Goal: Task Accomplishment & Management: Manage account settings

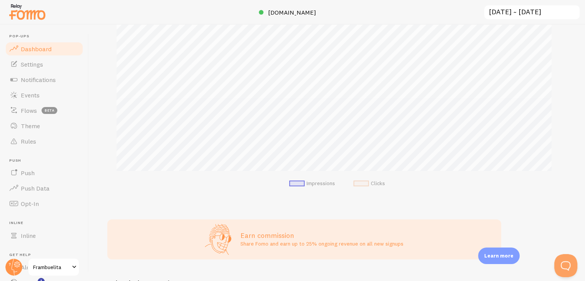
scroll to position [132, 0]
click at [34, 85] on link "Notifications" at bounding box center [44, 79] width 79 height 15
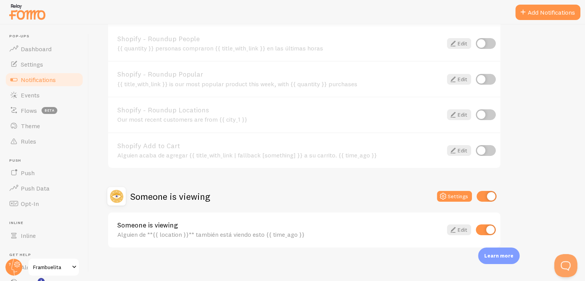
scroll to position [371, 0]
click at [456, 228] on icon at bounding box center [452, 229] width 9 height 9
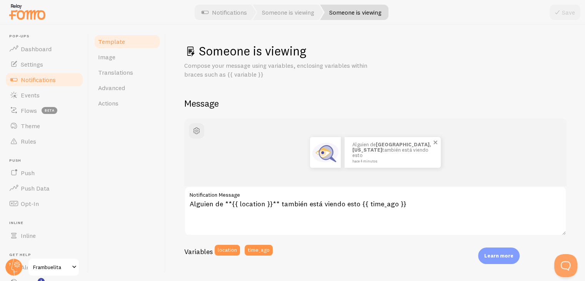
click at [320, 155] on img at bounding box center [325, 152] width 31 height 31
click at [195, 132] on span "button" at bounding box center [196, 130] width 9 height 9
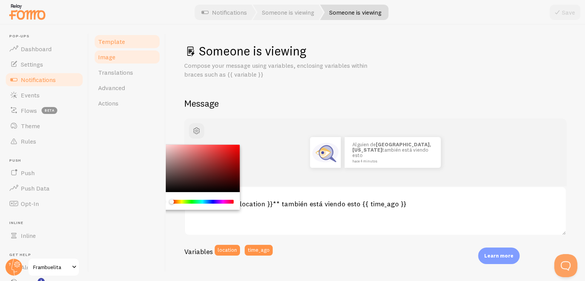
click at [115, 60] on link "Image" at bounding box center [126, 56] width 67 height 15
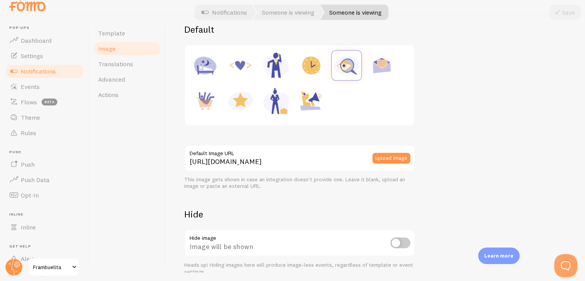
scroll to position [100, 0]
click at [394, 159] on button "upload image" at bounding box center [391, 158] width 38 height 11
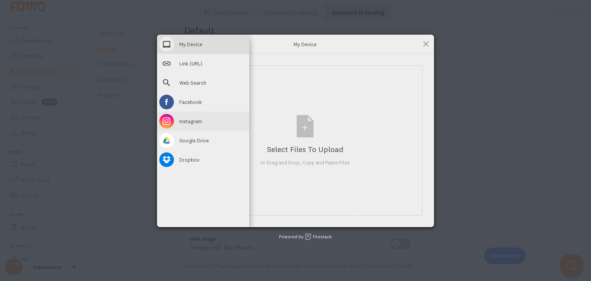
click at [171, 123] on span at bounding box center [166, 121] width 15 height 15
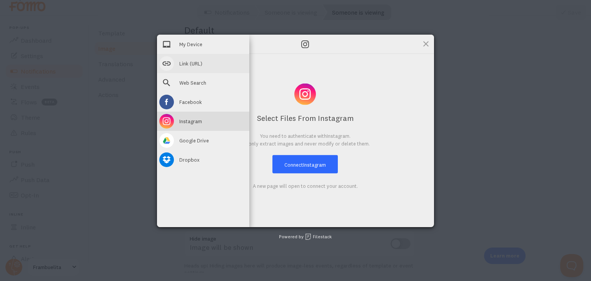
click at [181, 68] on div "Link (URL)" at bounding box center [203, 63] width 92 height 19
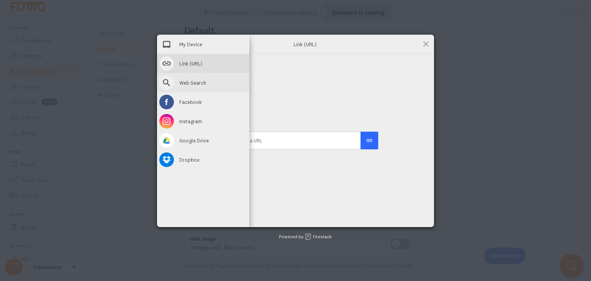
click at [186, 80] on span "Web Search" at bounding box center [192, 82] width 27 height 7
click at [174, 42] on div "My Device" at bounding box center [203, 44] width 92 height 19
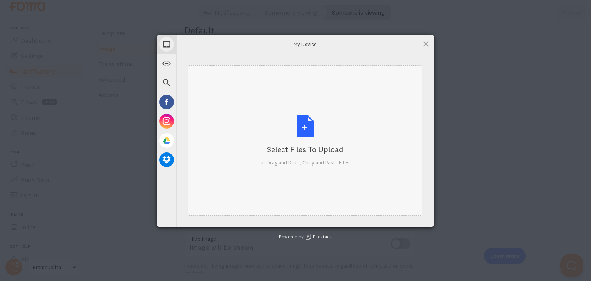
click at [301, 130] on div "Select Files to Upload or Drag and Drop, Copy and Paste Files" at bounding box center [304, 140] width 89 height 51
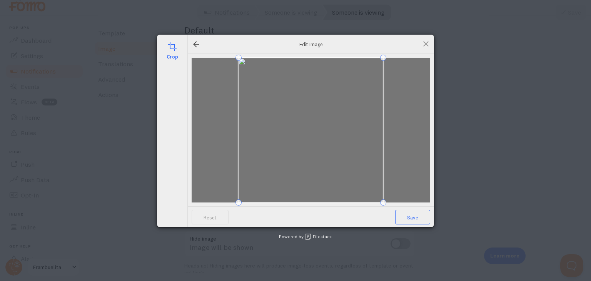
click at [417, 218] on span "Save" at bounding box center [412, 217] width 35 height 15
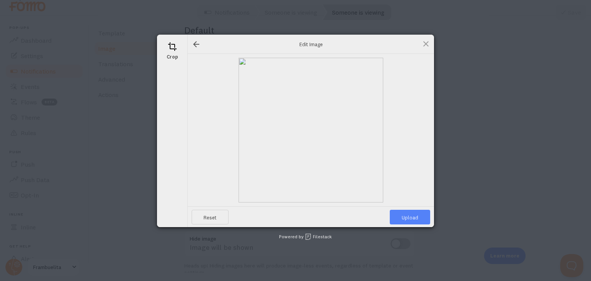
click at [416, 219] on span "Upload" at bounding box center [409, 217] width 40 height 15
type input "[URL][DOMAIN_NAME][DOMAIN_NAME]"
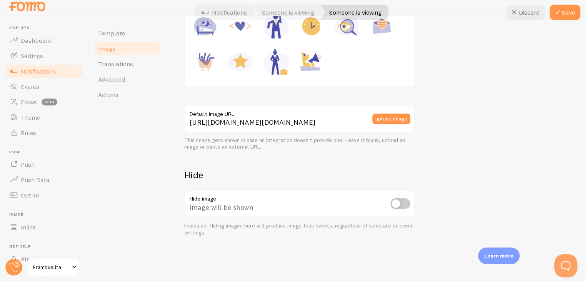
scroll to position [0, 0]
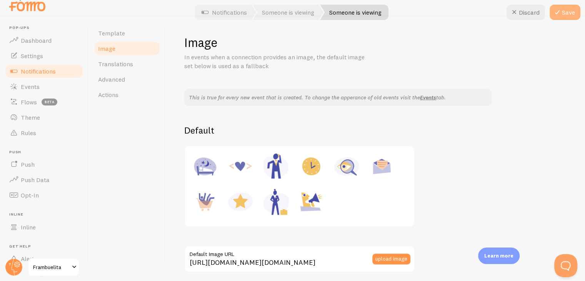
click at [564, 13] on button "Save" at bounding box center [564, 12] width 31 height 15
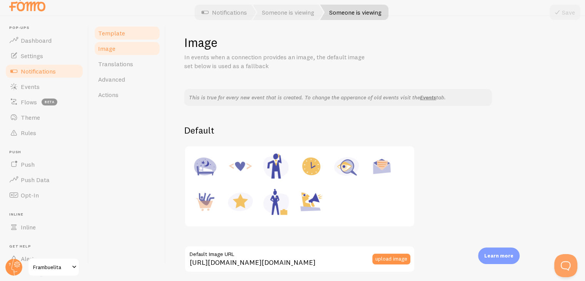
click at [102, 27] on link "Template" at bounding box center [126, 32] width 67 height 15
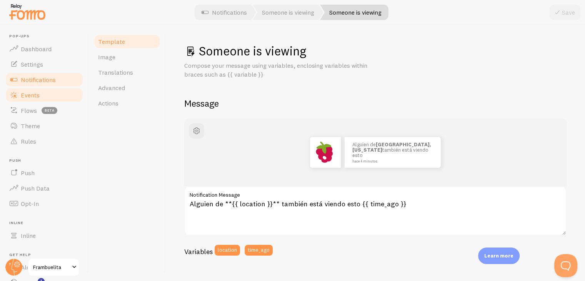
click at [58, 93] on link "Events" at bounding box center [44, 94] width 79 height 15
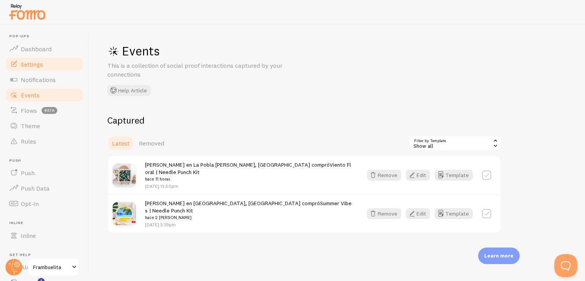
click at [48, 65] on link "Settings" at bounding box center [44, 64] width 79 height 15
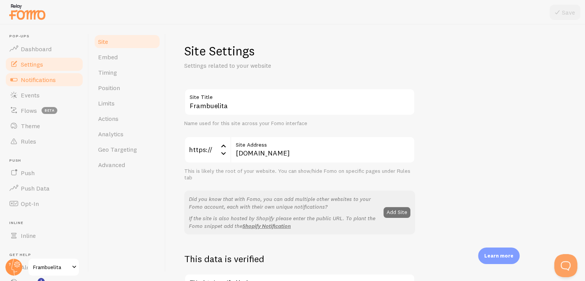
click at [51, 82] on span "Notifications" at bounding box center [38, 80] width 35 height 8
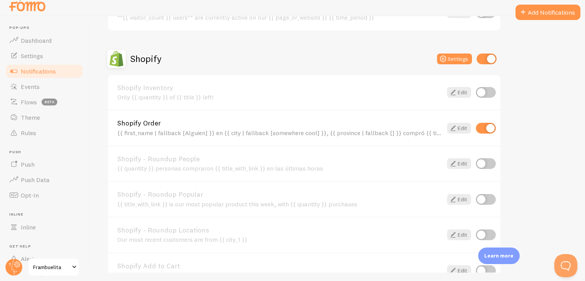
scroll to position [245, 0]
